Goal: Task Accomplishment & Management: Manage account settings

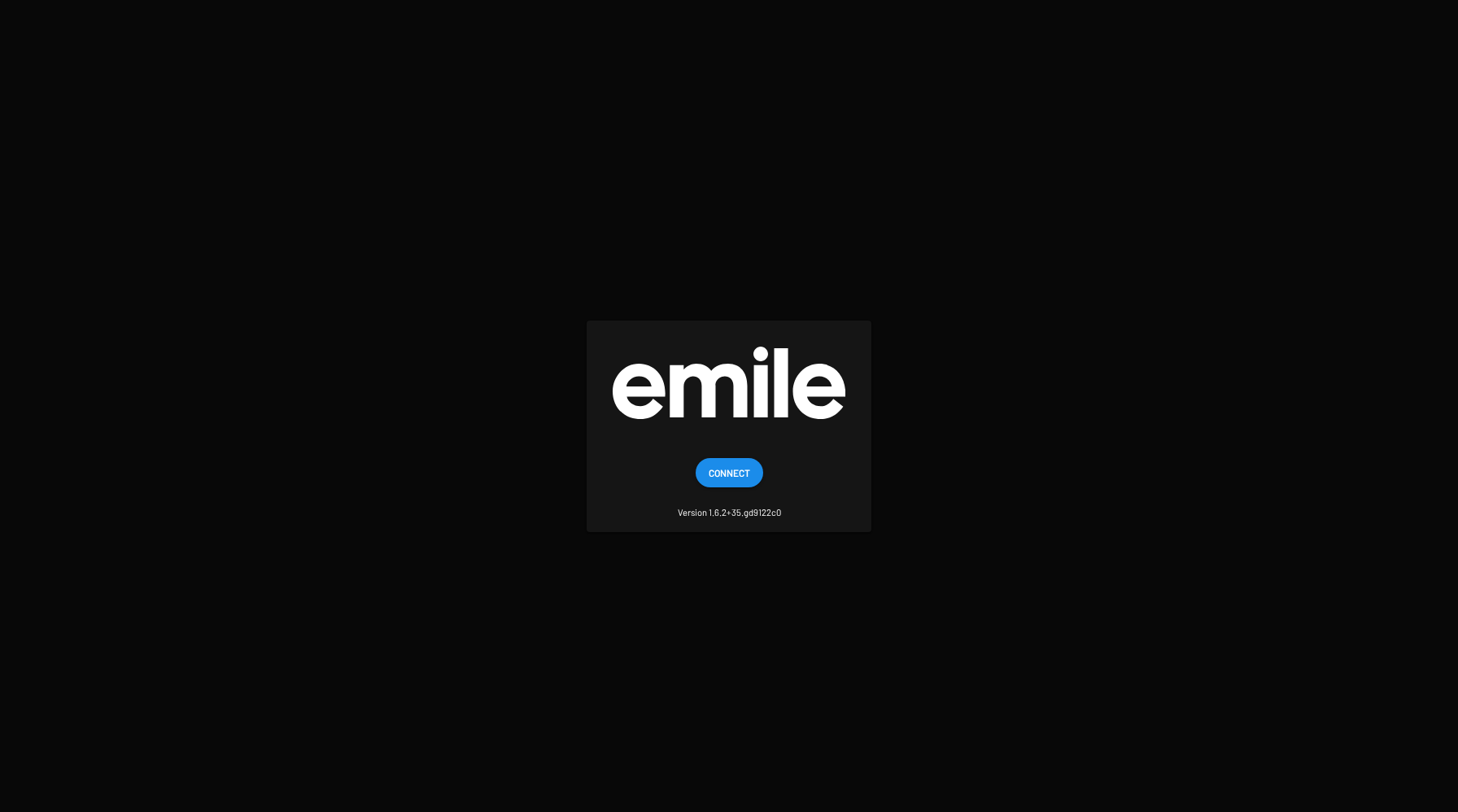
click at [729, 463] on span "Connect" at bounding box center [729, 472] width 42 height 29
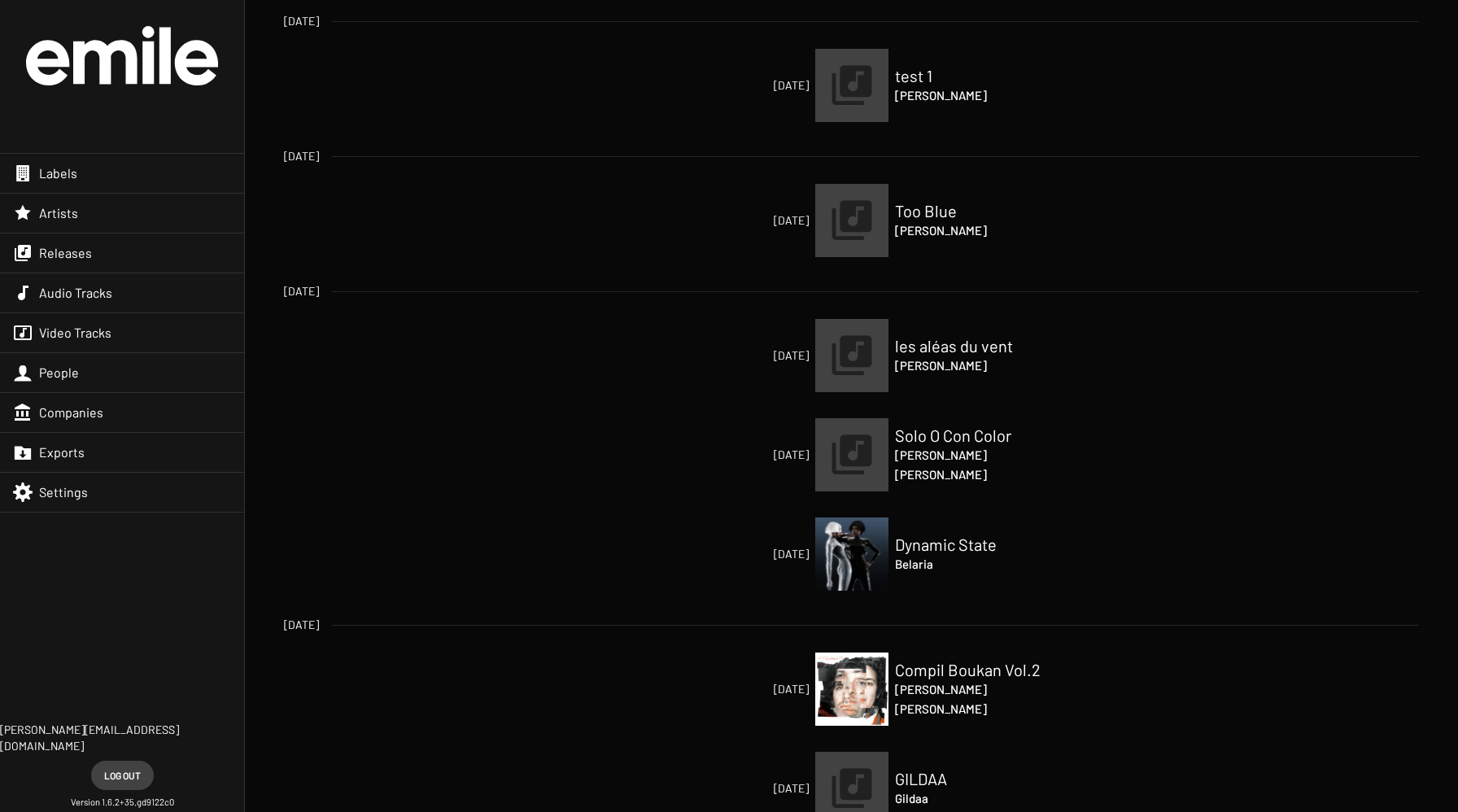
click at [76, 214] on span "Artists" at bounding box center [58, 214] width 39 height 17
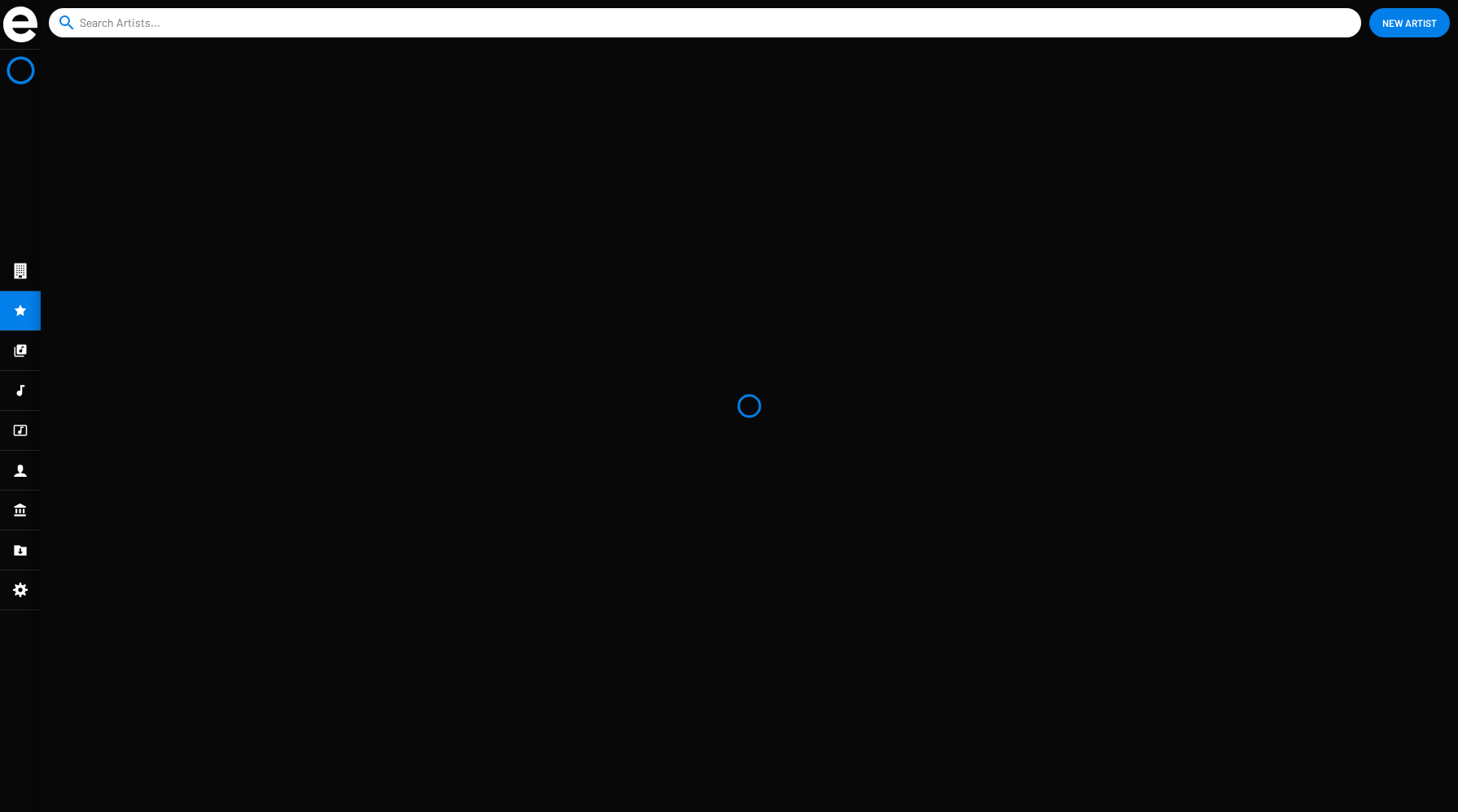
click at [374, 13] on input at bounding box center [709, 23] width 1258 height 29
type input "harrry"
click at [98, 118] on icon at bounding box center [103, 97] width 68 height 68
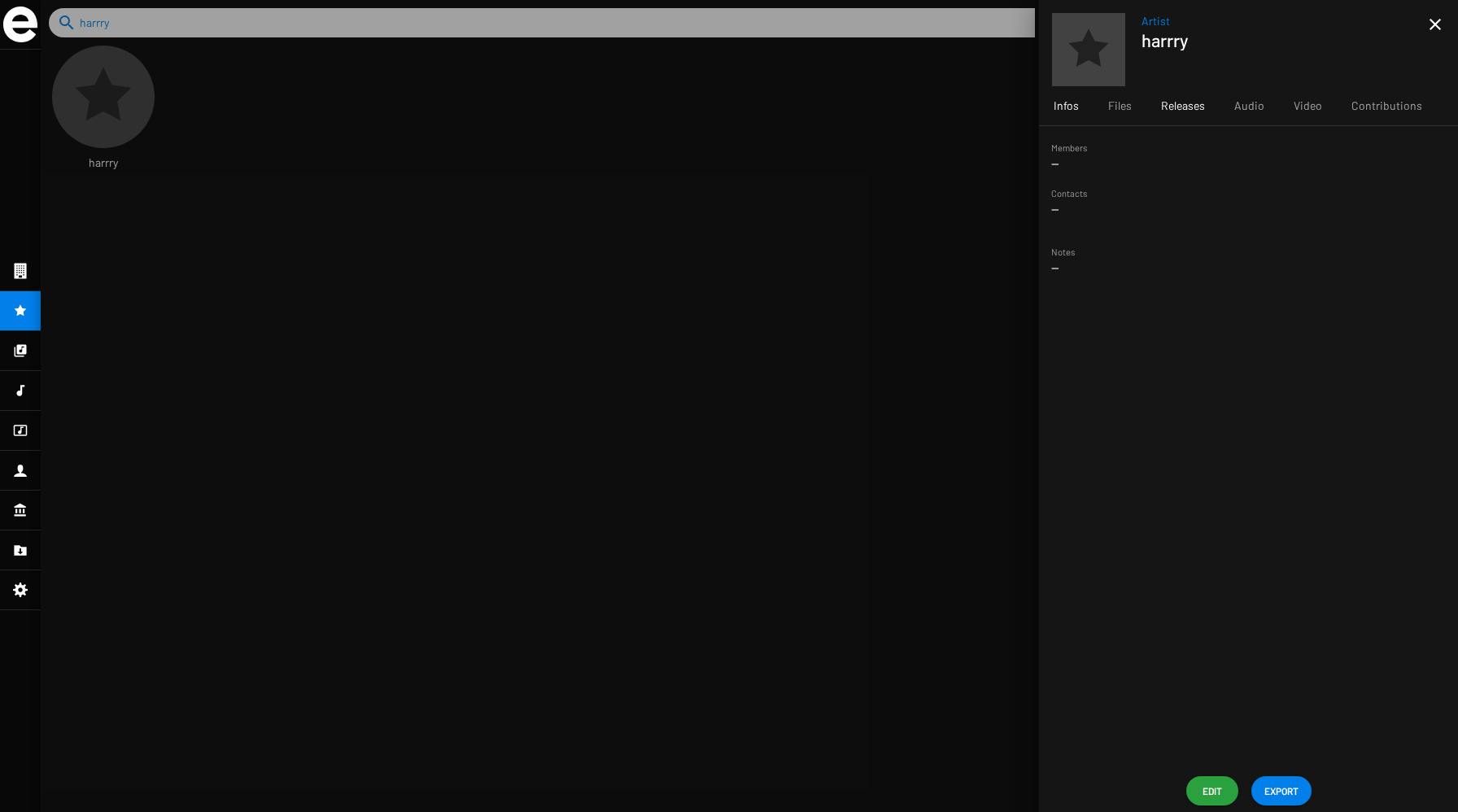
click at [1186, 98] on span "Releases" at bounding box center [1183, 106] width 44 height 17
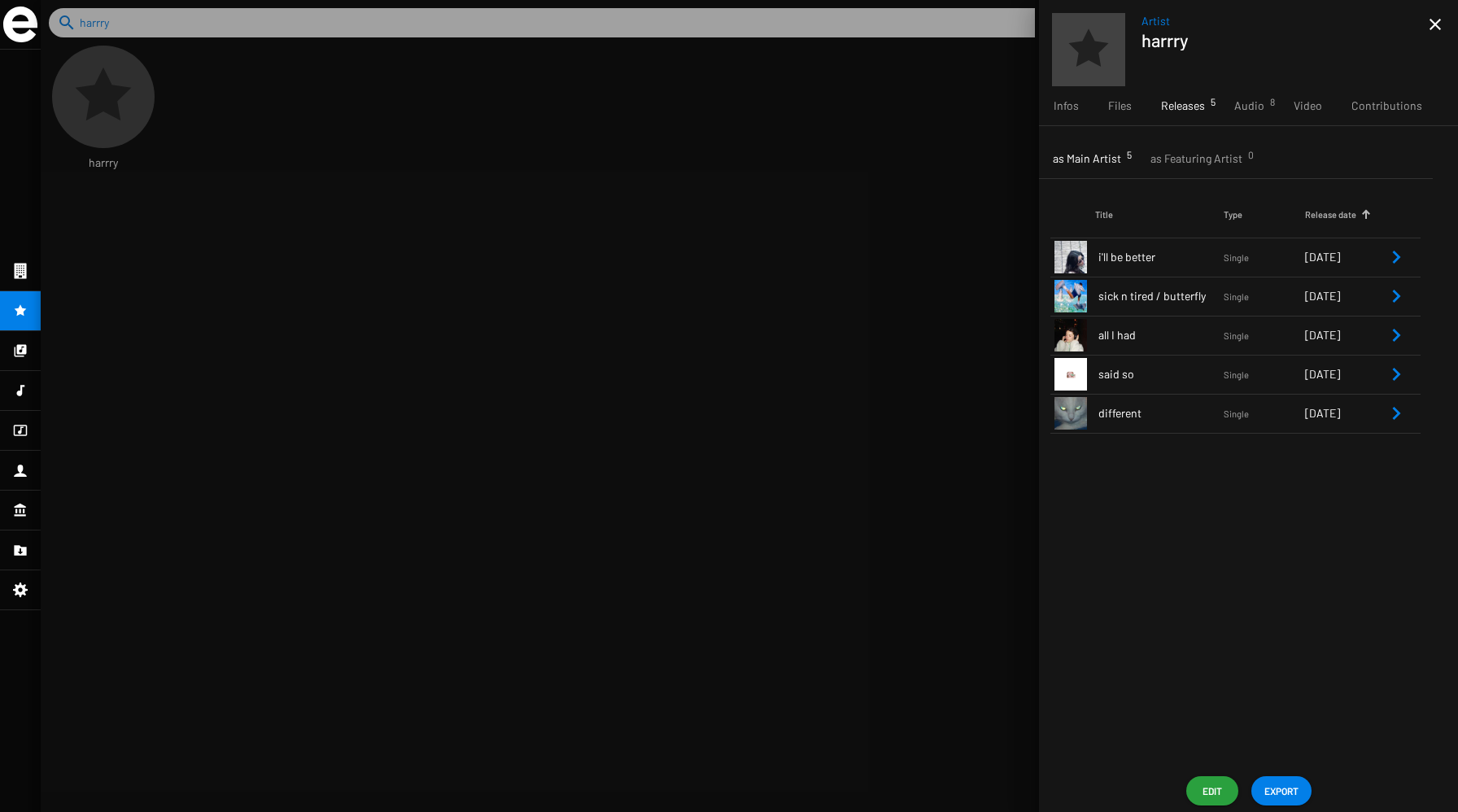
click at [1398, 295] on icon "Remove Reference" at bounding box center [1397, 296] width 8 height 13
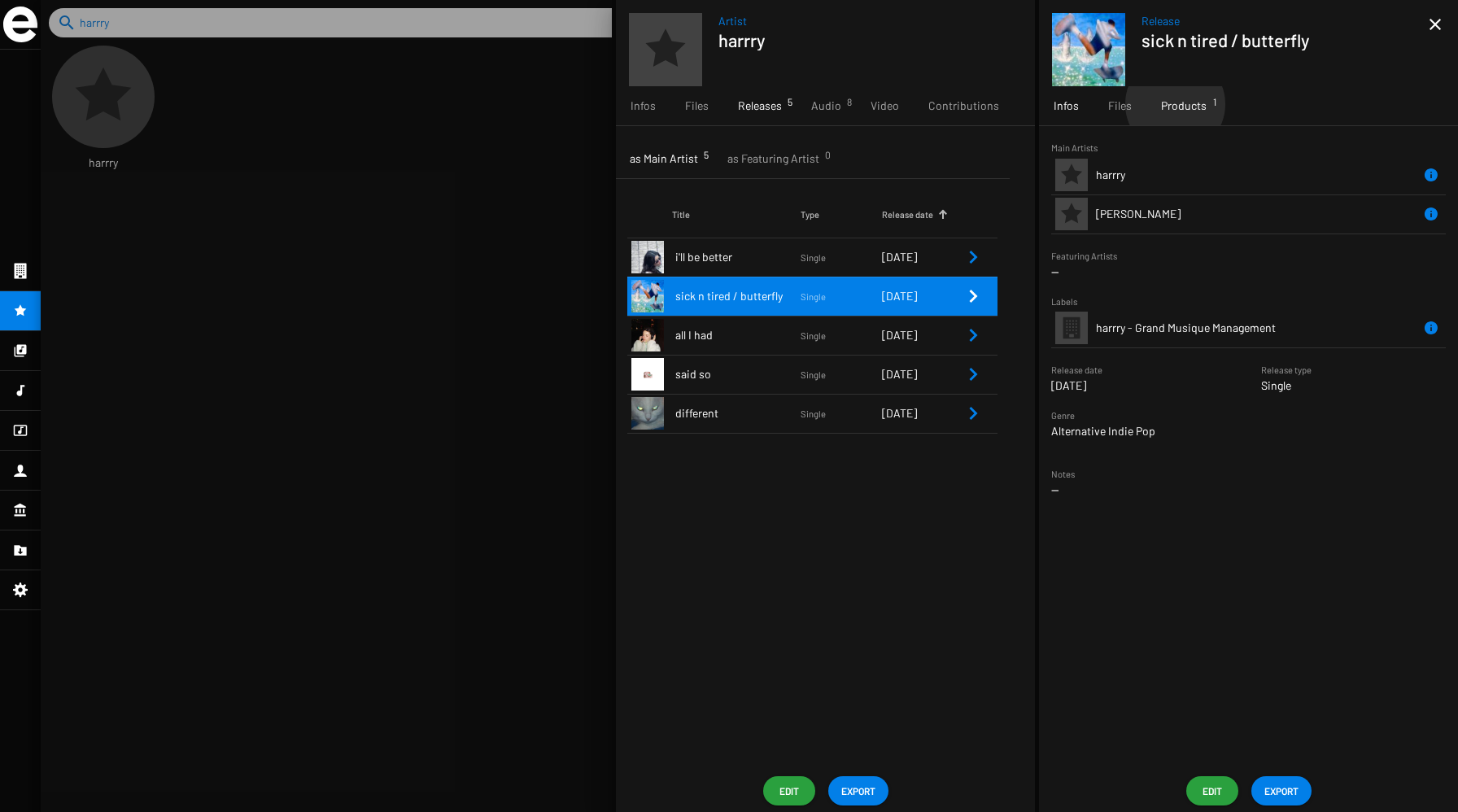
click at [1174, 104] on span "Products 1" at bounding box center [1184, 106] width 46 height 17
